Goal: Transaction & Acquisition: Purchase product/service

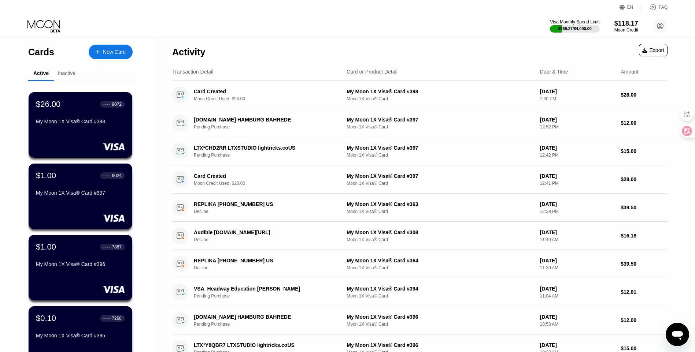
click at [121, 52] on div "New Card" at bounding box center [114, 52] width 23 height 6
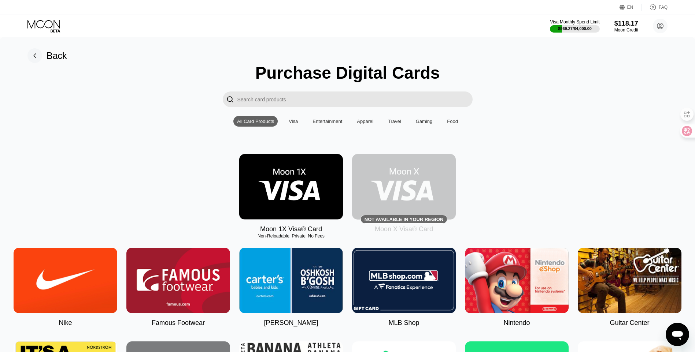
click at [285, 192] on img at bounding box center [291, 187] width 104 height 66
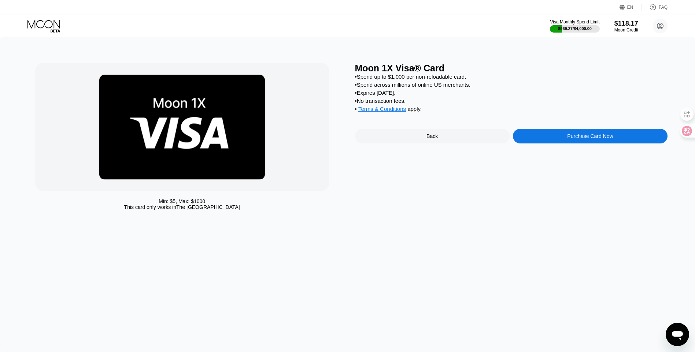
click at [602, 144] on div "Purchase Card Now" at bounding box center [590, 136] width 155 height 15
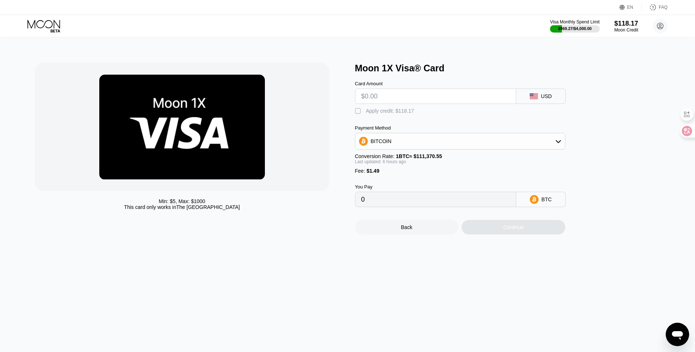
click at [360, 115] on div "" at bounding box center [358, 111] width 7 height 7
click at [396, 100] on input "text" at bounding box center [435, 96] width 149 height 15
type input "$25"
click at [517, 230] on div "Continue" at bounding box center [513, 228] width 21 height 6
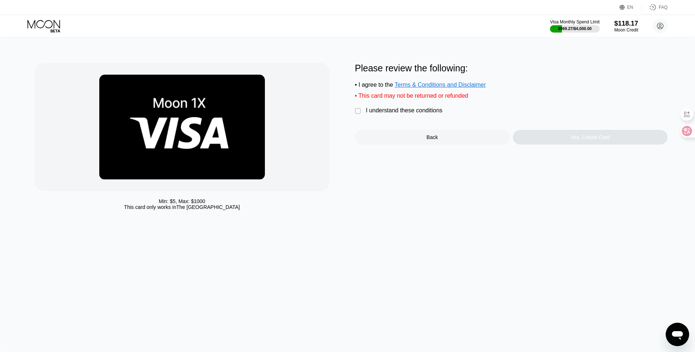
click at [420, 110] on div "Please review the following: • I agree to the Terms & Conditions and Disclaimer…" at bounding box center [511, 104] width 313 height 82
click at [425, 114] on div "I understand these conditions" at bounding box center [404, 110] width 77 height 7
click at [609, 144] on div "Yes, Create Card" at bounding box center [590, 137] width 155 height 15
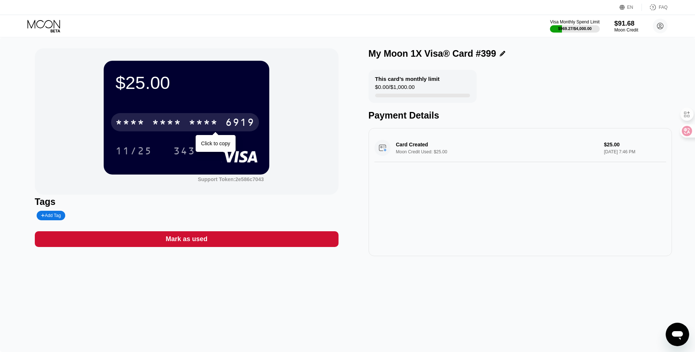
click at [203, 126] on div "* * * *" at bounding box center [203, 124] width 29 height 12
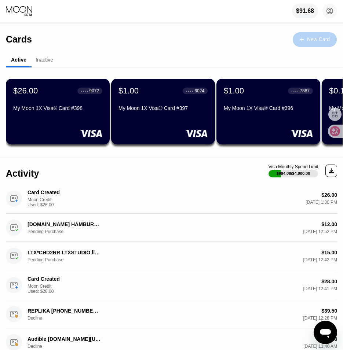
click at [307, 40] on div "New Card" at bounding box center [318, 39] width 23 height 6
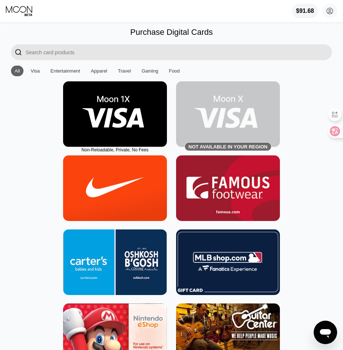
click at [125, 127] on img at bounding box center [115, 114] width 104 height 66
